Goal: Task Accomplishment & Management: Use online tool/utility

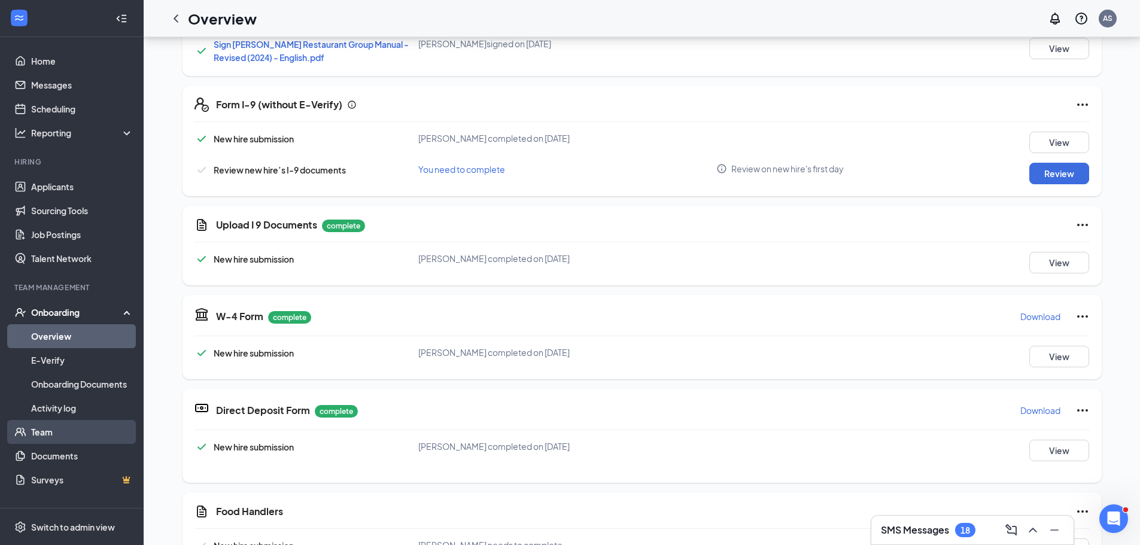
click at [44, 435] on link "Team" at bounding box center [82, 432] width 102 height 24
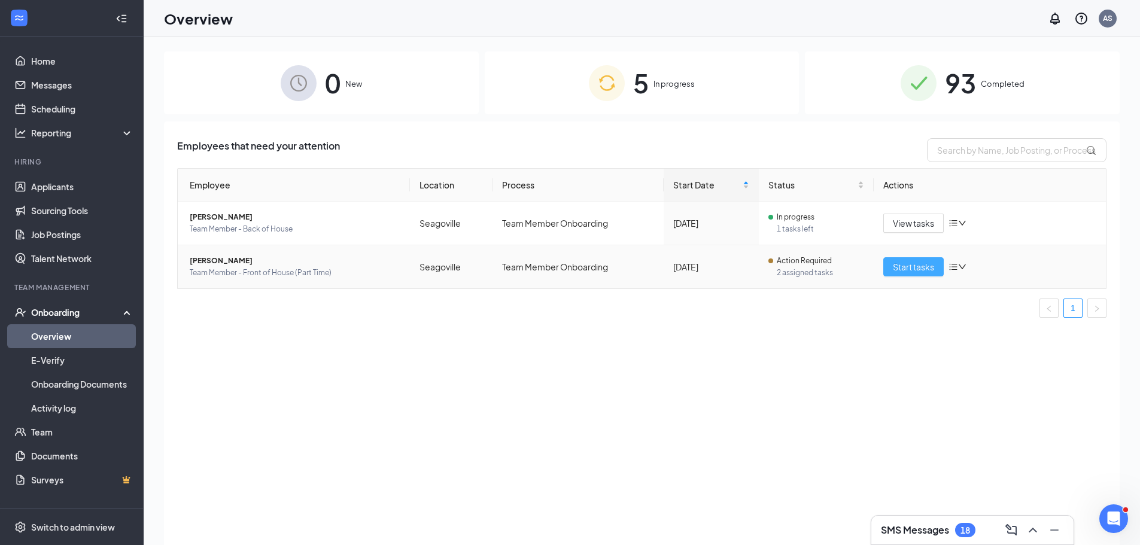
click at [918, 269] on span "Start tasks" at bounding box center [913, 266] width 41 height 13
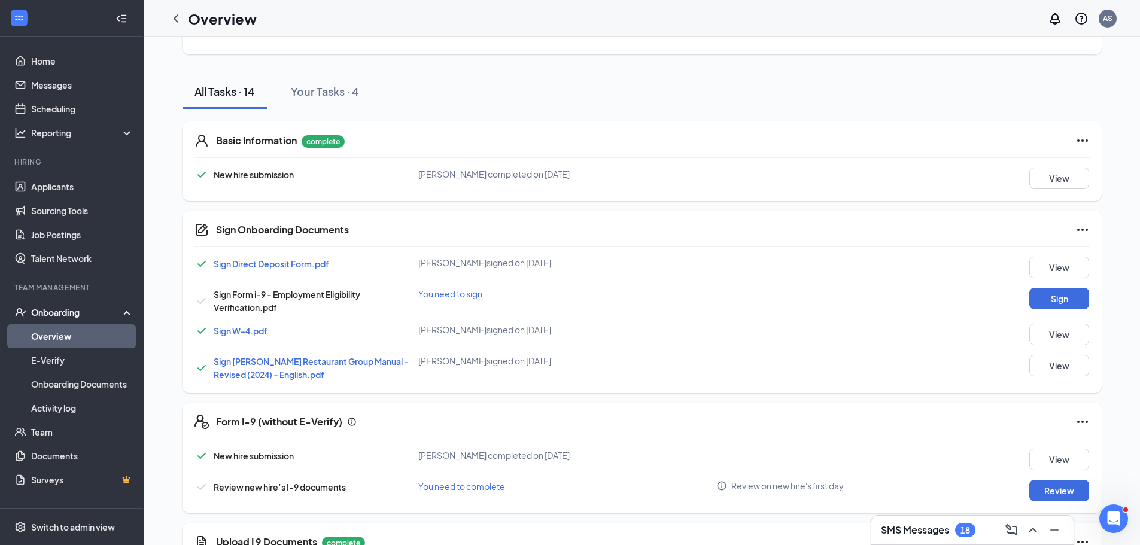
scroll to position [81, 0]
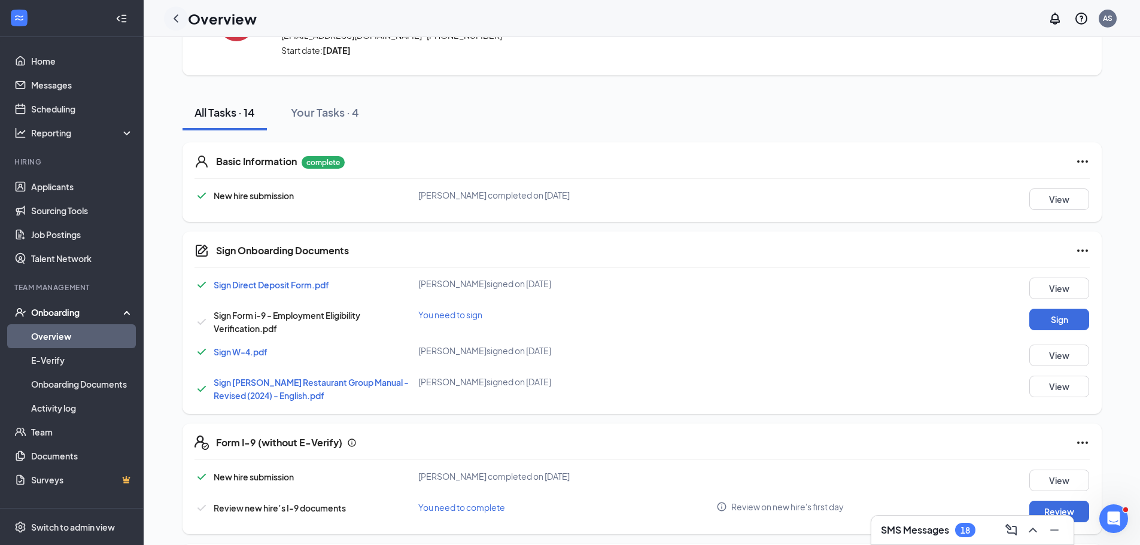
click at [170, 19] on icon "ChevronLeft" at bounding box center [176, 18] width 14 height 14
